Goal: Transaction & Acquisition: Obtain resource

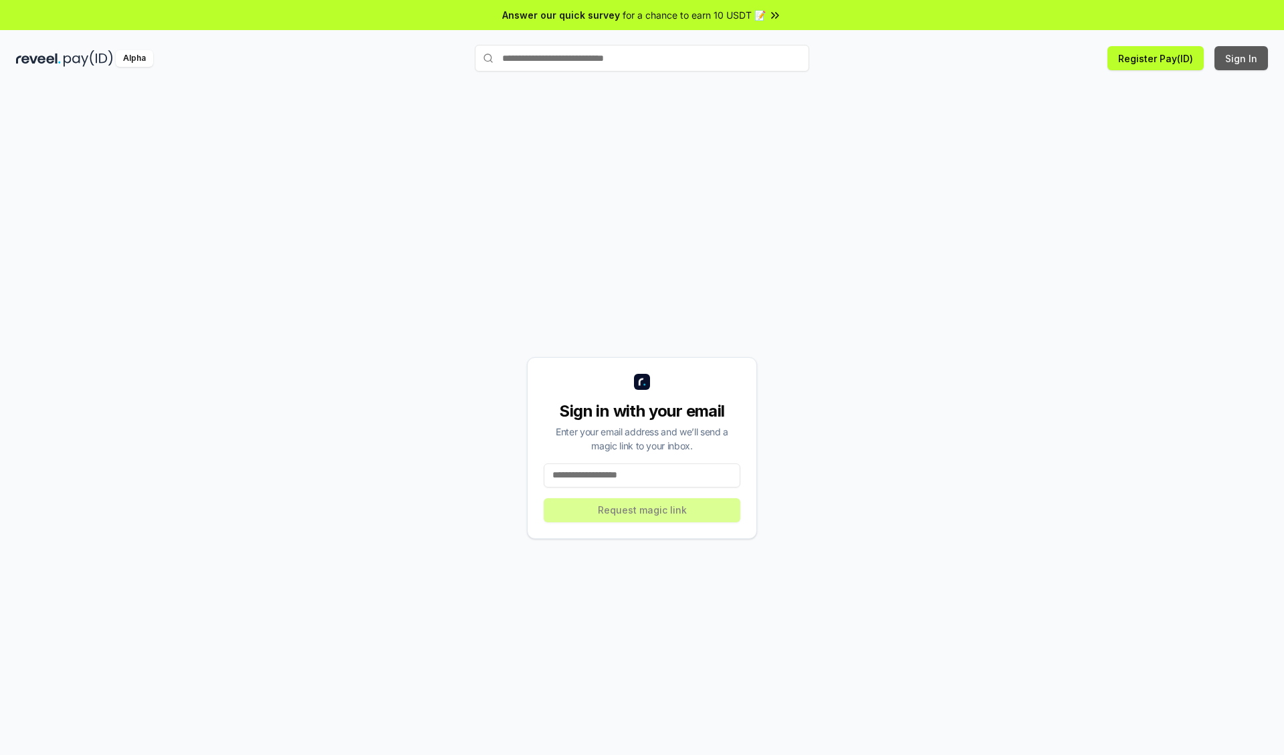
click at [1242, 58] on button "Sign In" at bounding box center [1240, 58] width 53 height 24
type input "**********"
click at [642, 509] on button "Request magic link" at bounding box center [642, 510] width 197 height 24
